Goal: Book appointment/travel/reservation

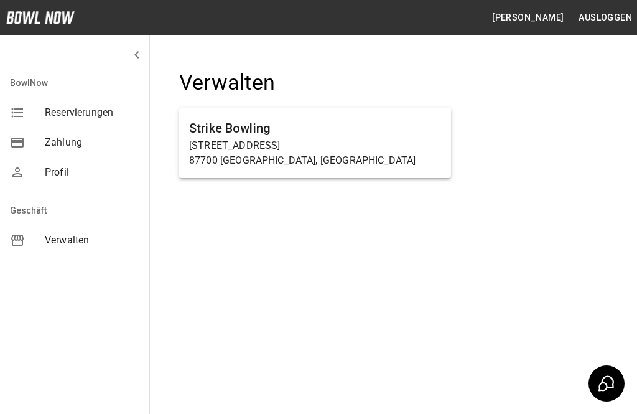
click at [376, 133] on h6 "Strike Bowling" at bounding box center [315, 128] width 252 height 20
click at [304, 139] on p "[STREET_ADDRESS]" at bounding box center [315, 145] width 252 height 15
click at [318, 142] on p "[STREET_ADDRESS]" at bounding box center [315, 145] width 252 height 15
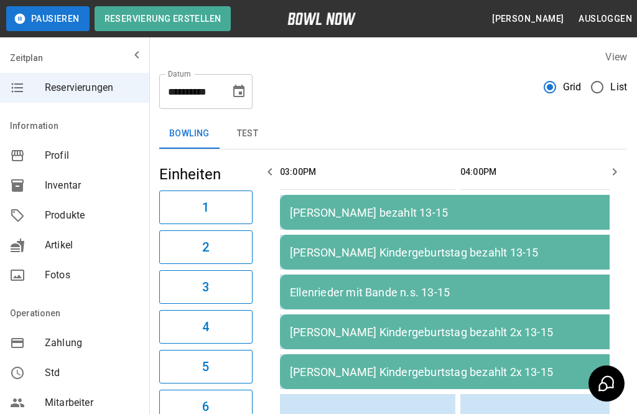
scroll to position [0, 361]
